Goal: Transaction & Acquisition: Purchase product/service

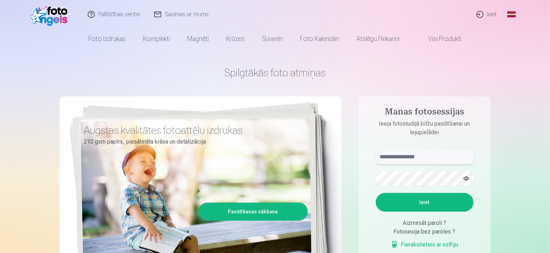
click at [424, 160] on input "text" at bounding box center [425, 157] width 98 height 14
type input "**********"
click at [376, 193] on button "Ieiet" at bounding box center [425, 202] width 98 height 19
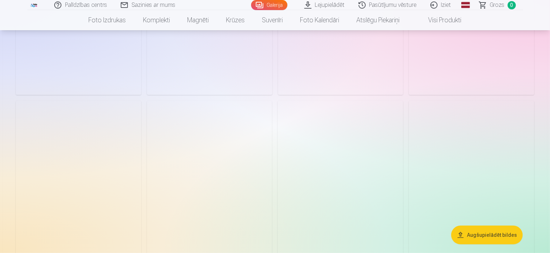
scroll to position [269, 0]
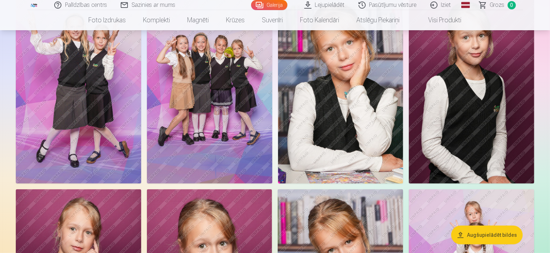
click at [272, 116] on img at bounding box center [209, 89] width 125 height 188
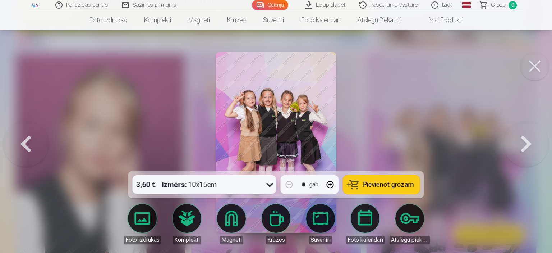
click at [512, 147] on button at bounding box center [526, 142] width 46 height 43
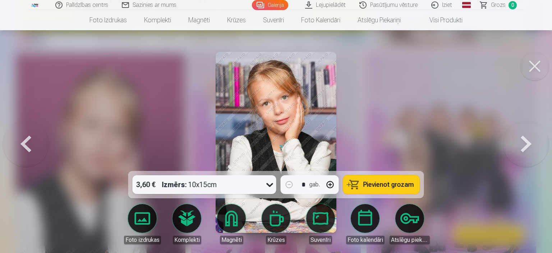
click at [512, 147] on button at bounding box center [526, 142] width 46 height 43
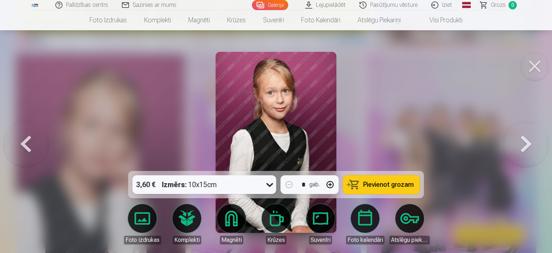
click at [512, 147] on button at bounding box center [526, 142] width 46 height 43
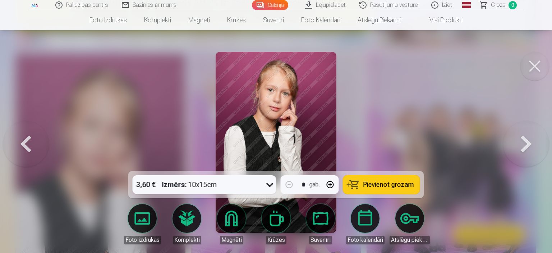
click at [512, 147] on button at bounding box center [526, 142] width 46 height 43
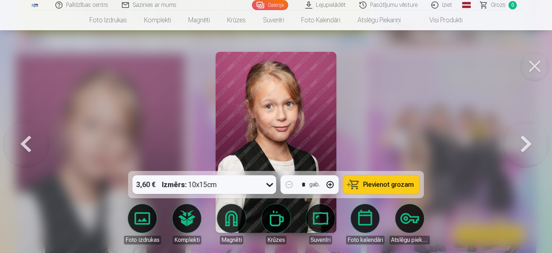
click at [28, 140] on button at bounding box center [26, 142] width 46 height 43
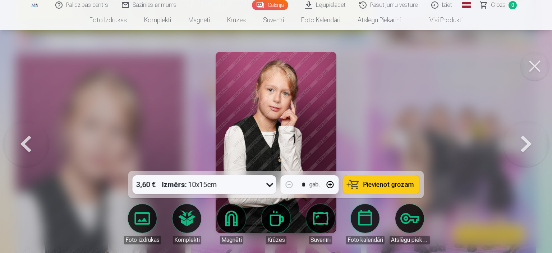
click at [28, 140] on button at bounding box center [26, 142] width 46 height 43
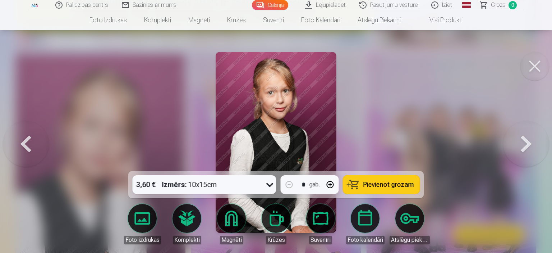
click at [532, 133] on button at bounding box center [526, 142] width 46 height 43
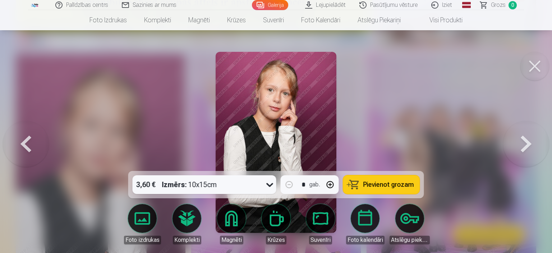
click at [11, 158] on button at bounding box center [26, 142] width 46 height 43
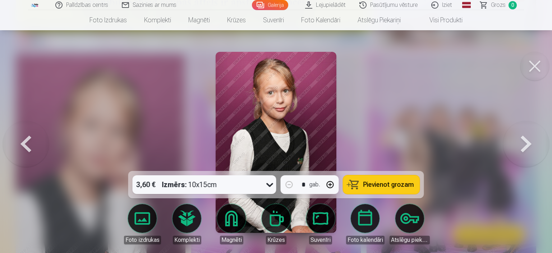
click at [11, 158] on button at bounding box center [26, 142] width 46 height 43
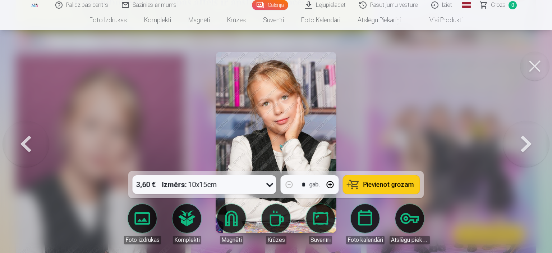
click at [530, 134] on button at bounding box center [526, 142] width 46 height 43
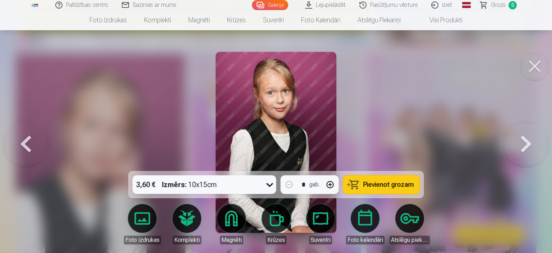
click at [530, 134] on button at bounding box center [526, 142] width 46 height 43
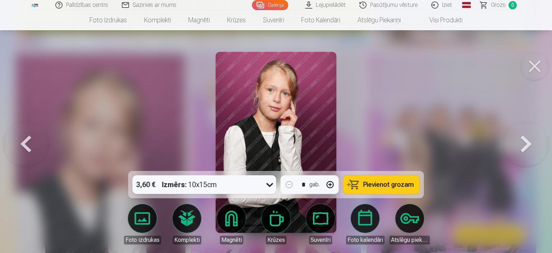
click at [530, 134] on button at bounding box center [526, 142] width 46 height 43
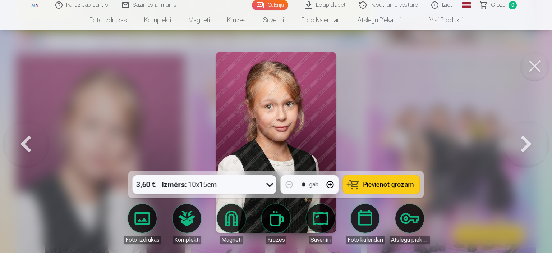
click at [530, 134] on button at bounding box center [526, 142] width 46 height 43
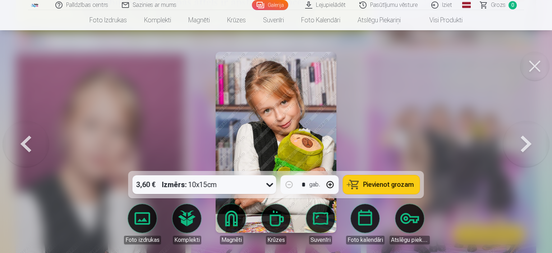
click at [530, 134] on button at bounding box center [526, 142] width 46 height 43
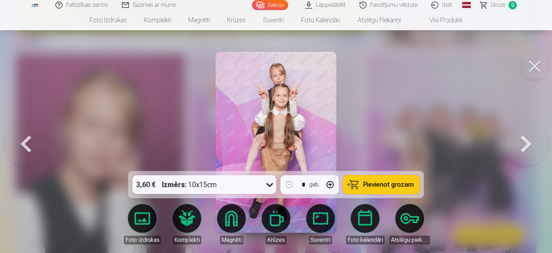
click at [530, 134] on button at bounding box center [526, 142] width 46 height 43
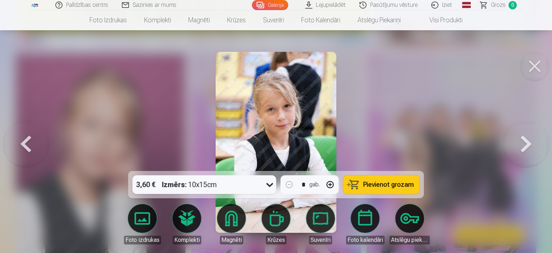
click at [530, 134] on button at bounding box center [526, 142] width 46 height 43
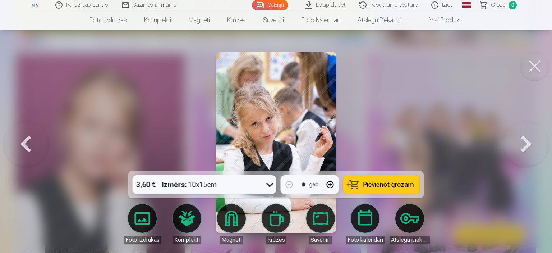
click at [530, 134] on button at bounding box center [526, 142] width 46 height 43
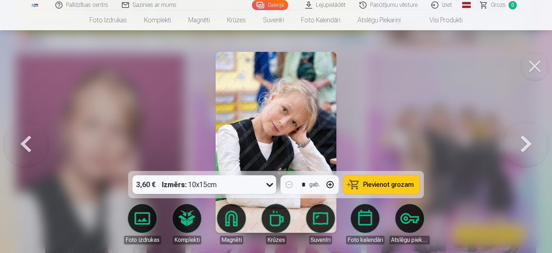
click at [530, 134] on button at bounding box center [526, 142] width 46 height 43
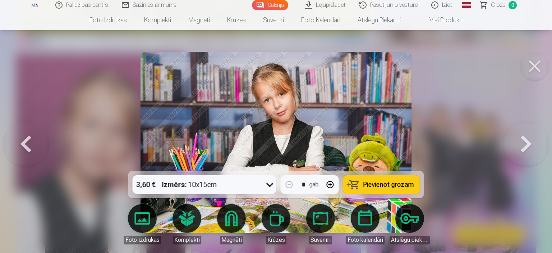
click at [4, 141] on button at bounding box center [26, 142] width 46 height 43
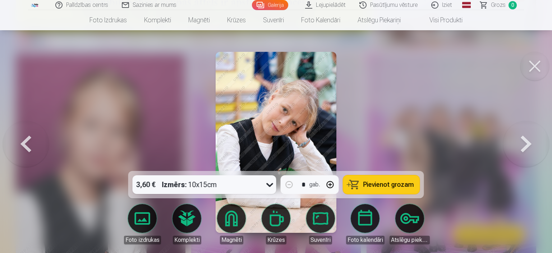
click at [536, 145] on button at bounding box center [526, 142] width 46 height 43
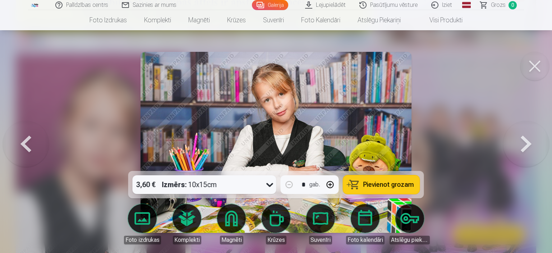
click at [536, 145] on button at bounding box center [526, 142] width 46 height 43
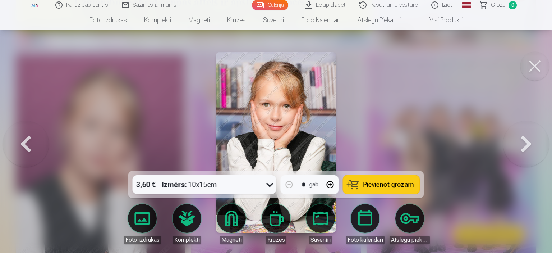
click at [536, 145] on button at bounding box center [526, 142] width 46 height 43
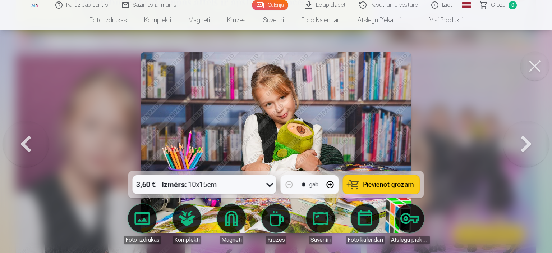
click at [536, 145] on button at bounding box center [526, 142] width 46 height 43
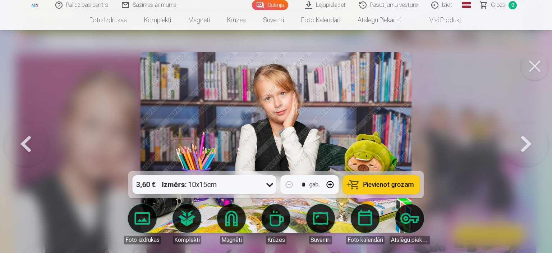
click at [536, 145] on button at bounding box center [526, 142] width 46 height 43
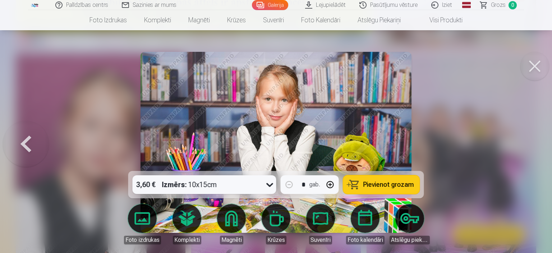
click at [536, 145] on div at bounding box center [276, 126] width 552 height 253
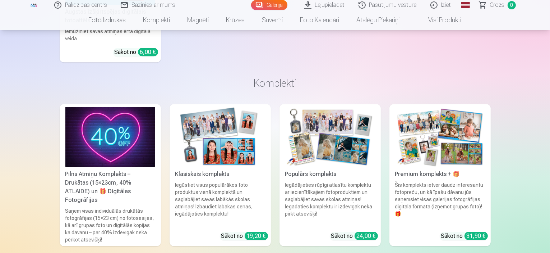
scroll to position [2374, 0]
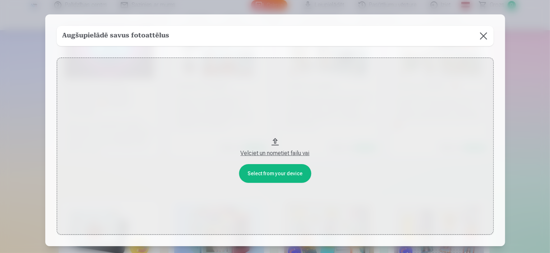
scroll to position [2381, 0]
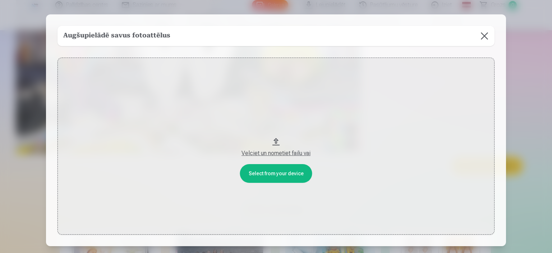
click at [479, 43] on button at bounding box center [484, 36] width 20 height 20
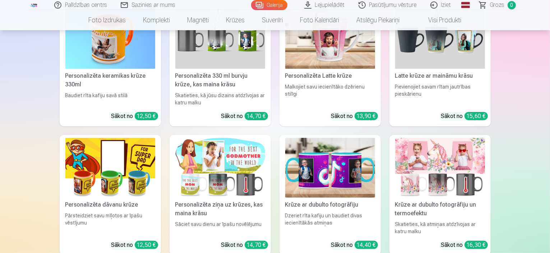
scroll to position [2864, 0]
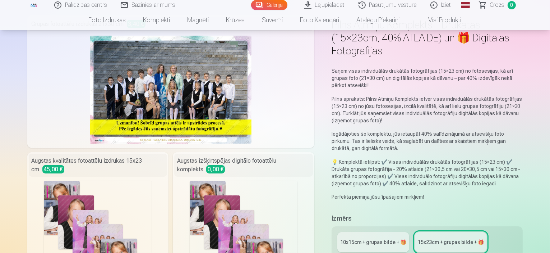
scroll to position [49, 0]
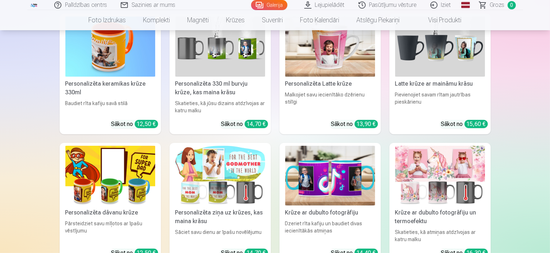
scroll to position [2856, 0]
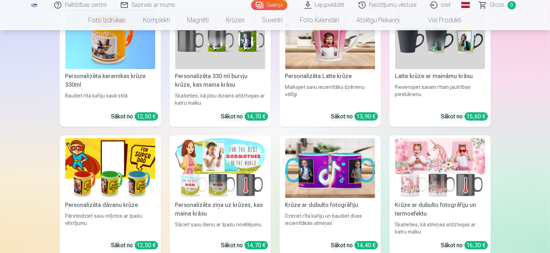
scroll to position [2869, 0]
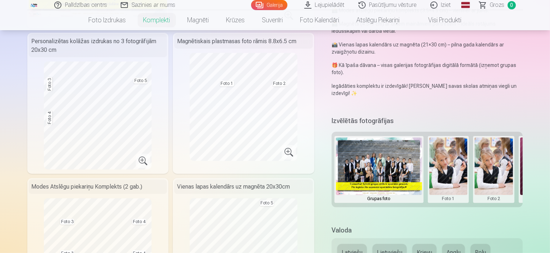
scroll to position [121, 0]
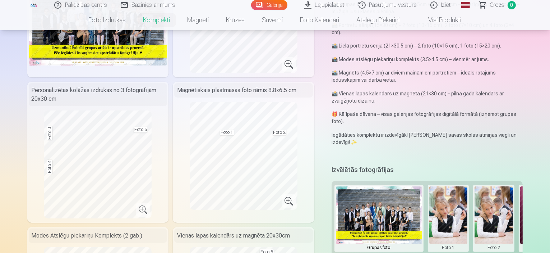
scroll to position [2797, 0]
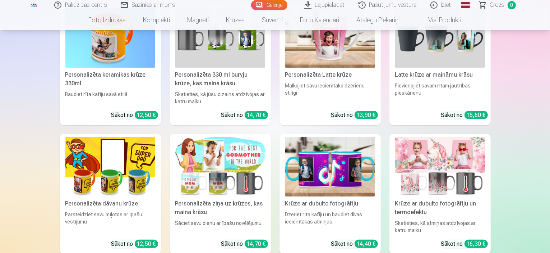
scroll to position [2865, 0]
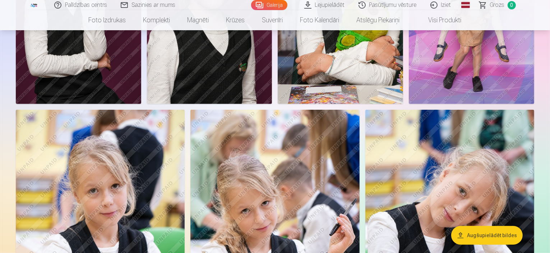
scroll to position [526, 0]
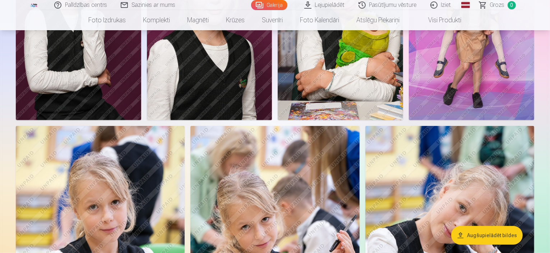
click at [325, 4] on link "Lejupielādēt" at bounding box center [325, 5] width 54 height 10
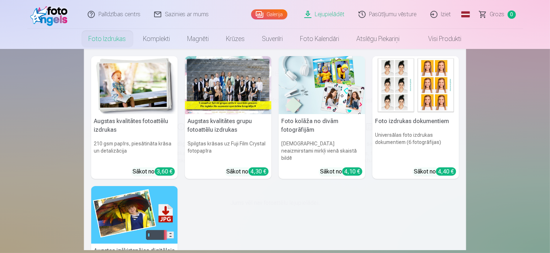
click at [109, 36] on link "Foto izdrukas" at bounding box center [107, 39] width 55 height 20
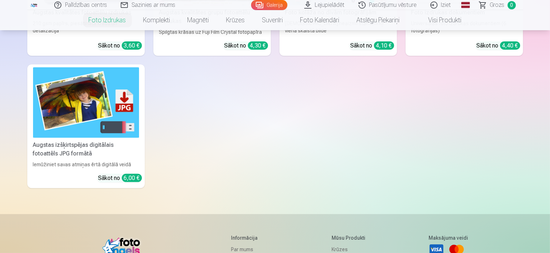
scroll to position [215, 0]
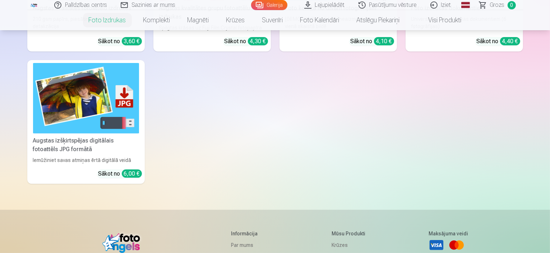
click at [51, 164] on div "Iemūžiniet savas atmiņas ērtā digitālā veidā" at bounding box center [86, 159] width 112 height 7
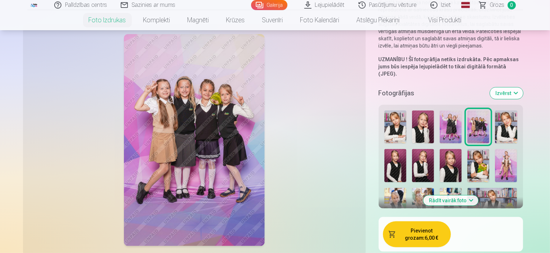
scroll to position [137, 0]
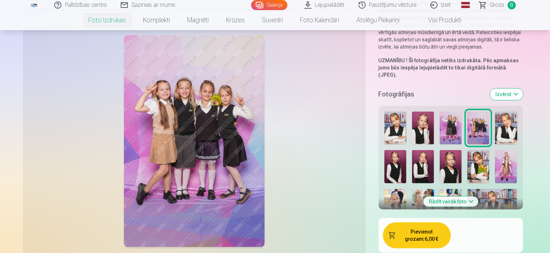
click at [385, 111] on img at bounding box center [396, 127] width 22 height 33
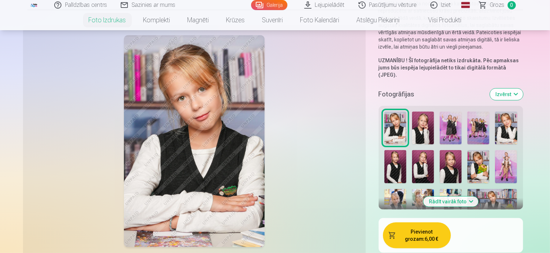
click at [412, 111] on img at bounding box center [423, 127] width 22 height 33
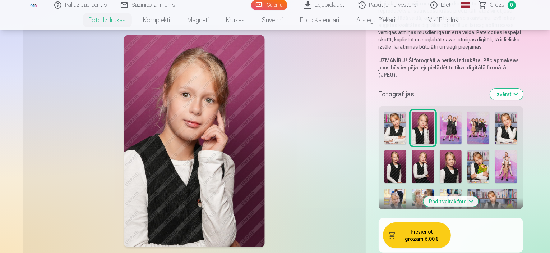
click at [523, 88] on button "Izvērst" at bounding box center [506, 94] width 33 height 12
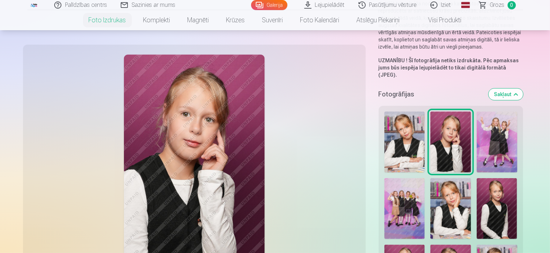
click at [523, 88] on button "Sakļaut" at bounding box center [506, 94] width 35 height 12
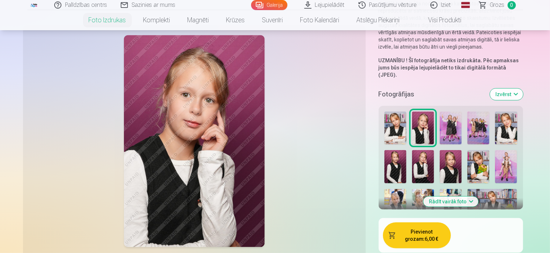
scroll to position [127, 0]
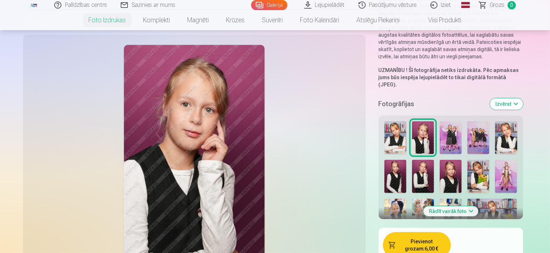
click at [402, 232] on button "Pievienot grozam : 6,00 €" at bounding box center [417, 245] width 68 height 26
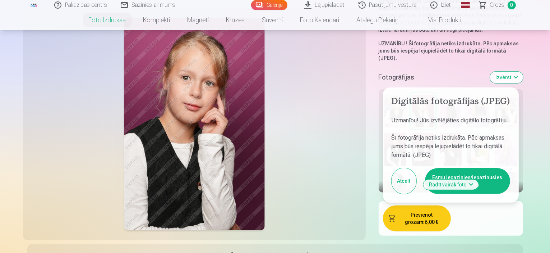
scroll to position [155, 0]
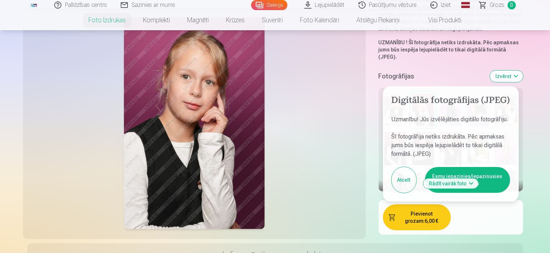
click at [396, 167] on button "Atcelt" at bounding box center [404, 180] width 25 height 26
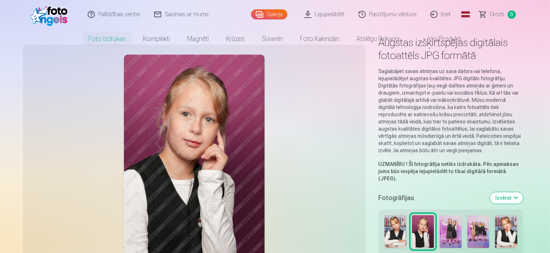
scroll to position [0, 0]
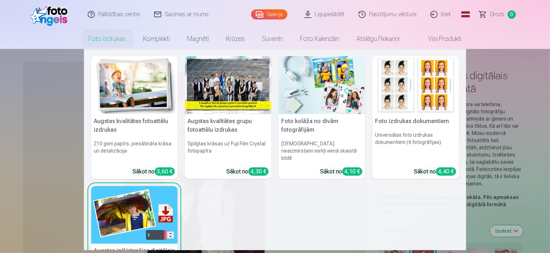
click at [112, 37] on link "Foto izdrukas" at bounding box center [107, 39] width 55 height 20
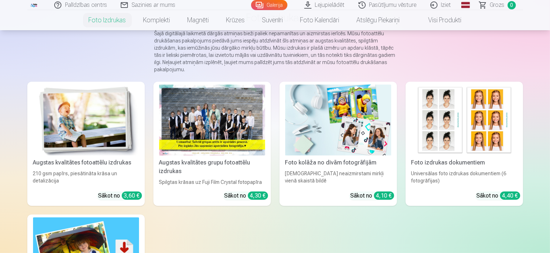
scroll to position [68, 0]
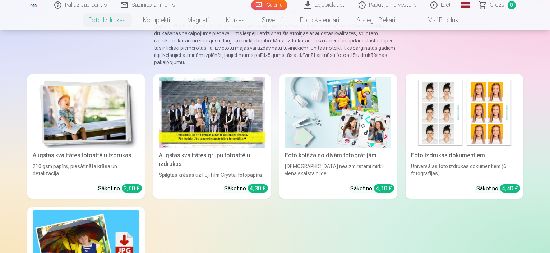
click at [102, 148] on img at bounding box center [86, 112] width 106 height 71
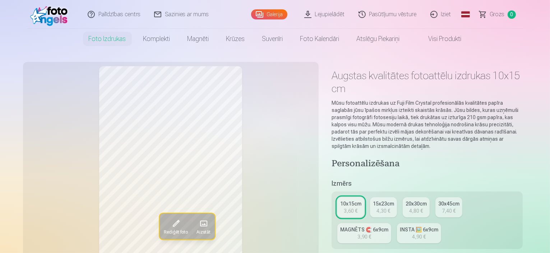
click at [362, 200] on div "10x15cm" at bounding box center [350, 203] width 21 height 7
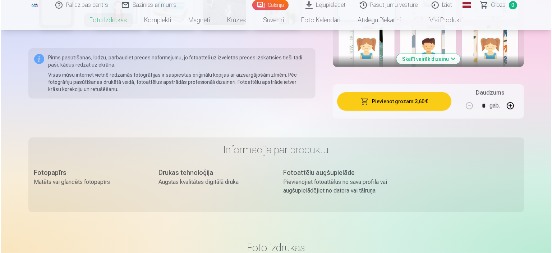
scroll to position [519, 0]
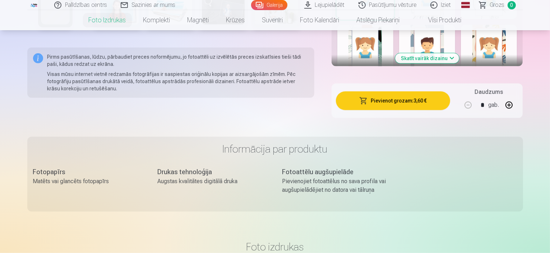
click at [411, 90] on div "Pievienot grozam : 3,60 € Daudzums * gab." at bounding box center [428, 100] width 192 height 35
click at [411, 91] on button "Pievienot grozam : 3,60 €" at bounding box center [393, 100] width 115 height 19
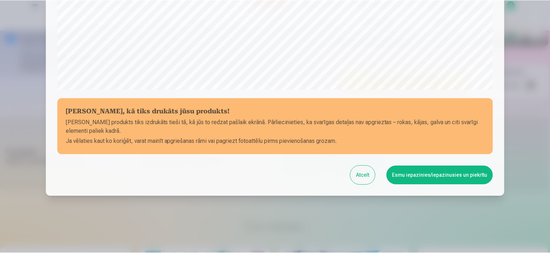
scroll to position [265, 0]
click at [417, 173] on button "Esmu iepazinies/iepazinusies un piekrītu" at bounding box center [441, 174] width 107 height 19
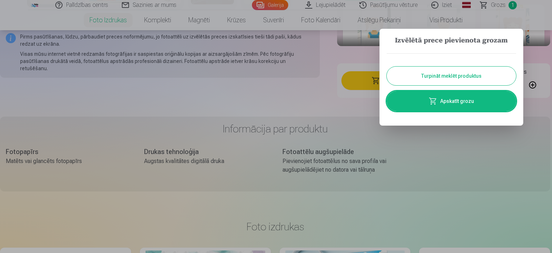
click at [463, 98] on link "Apskatīt grozu" at bounding box center [451, 101] width 129 height 20
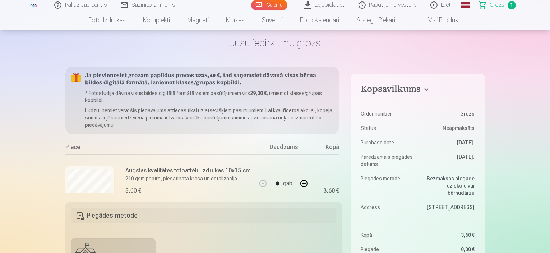
scroll to position [35, 0]
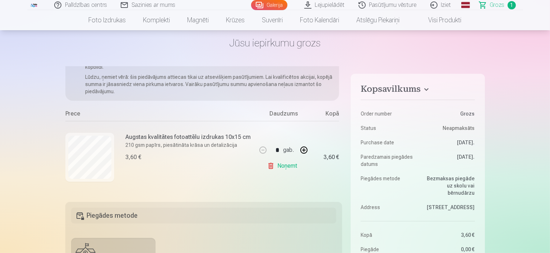
click at [282, 164] on link "Noņemt" at bounding box center [283, 165] width 33 height 14
